Goal: Check status: Check status

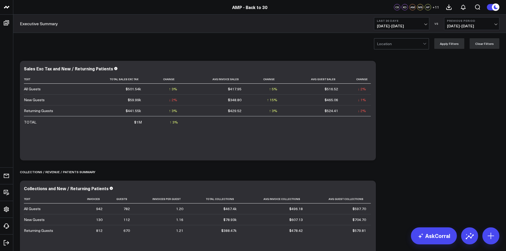
click at [425, 24] on span "[DATE] - [DATE]" at bounding box center [401, 26] width 49 height 4
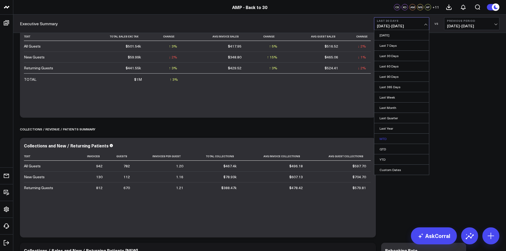
scroll to position [27, 0]
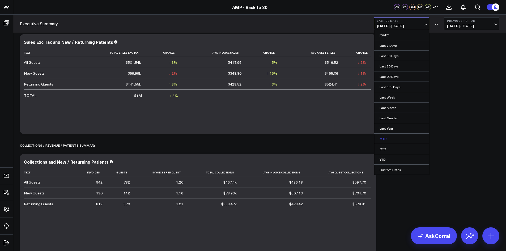
click at [391, 139] on link "MTD" at bounding box center [401, 139] width 55 height 10
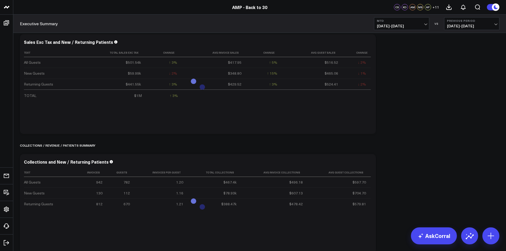
drag, startPoint x: 495, startPoint y: 16, endPoint x: 495, endPoint y: 20, distance: 4.3
click at [495, 17] on div "Executive Summary MTD [DATE] - [DATE] VS Previous Period [DATE] - [DATE]" at bounding box center [259, 24] width 492 height 18
click at [495, 20] on b "Previous Period" at bounding box center [471, 20] width 49 height 3
click at [471, 67] on link "No Comparison" at bounding box center [471, 66] width 55 height 10
